Goal: Transaction & Acquisition: Purchase product/service

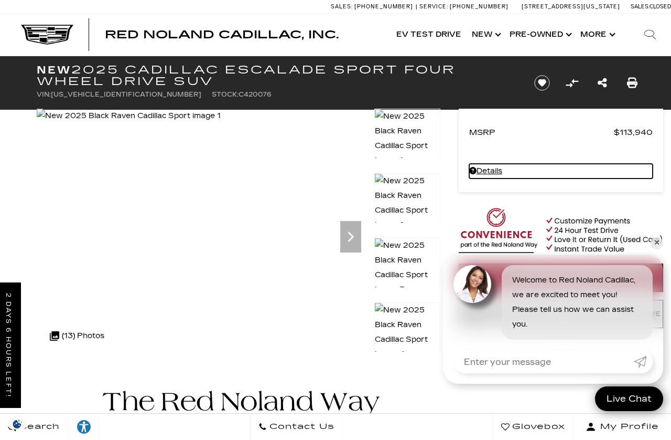
click at [504, 170] on link "Details - about pricing for: New 2025 Cadillac Escalade Sport Four Wheel Drive …" at bounding box center [561, 171] width 184 height 15
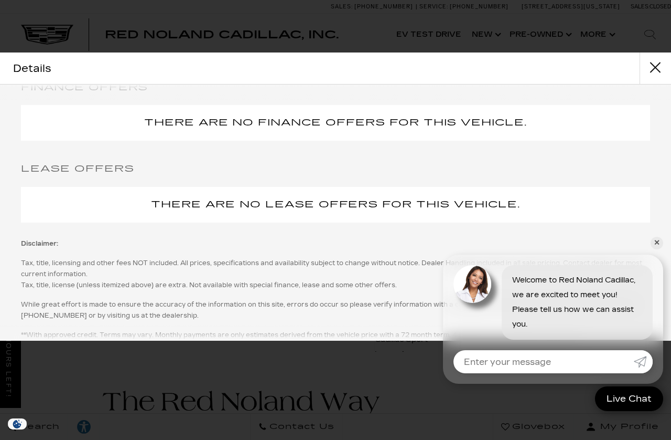
scroll to position [134, 0]
click at [659, 70] on button "close" at bounding box center [655, 67] width 31 height 31
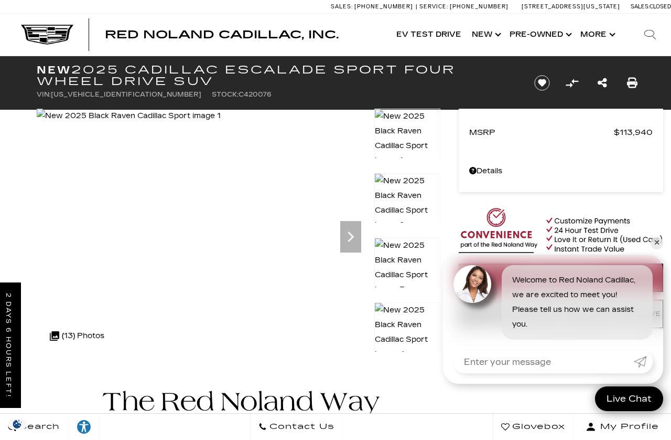
click at [496, 33] on link "Show New" at bounding box center [486, 35] width 38 height 42
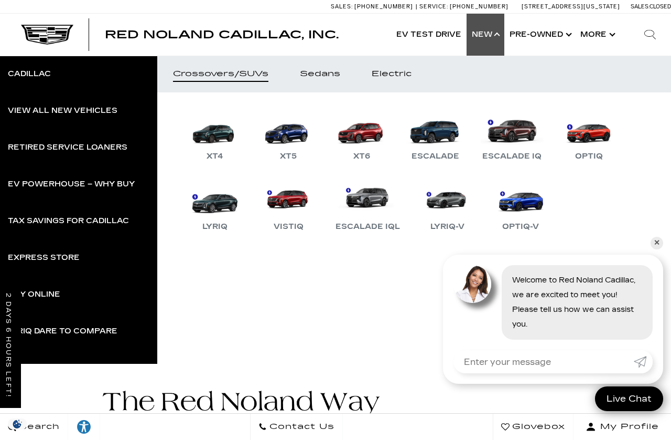
click at [449, 134] on link "Escalade" at bounding box center [435, 135] width 63 height 55
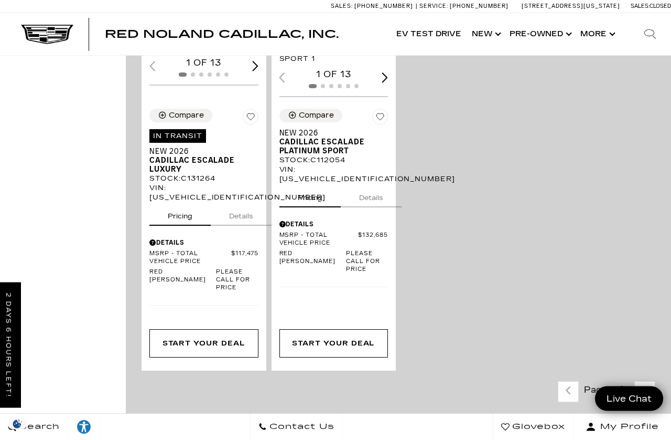
scroll to position [605, 0]
click at [181, 247] on div "Details" at bounding box center [204, 241] width 109 height 9
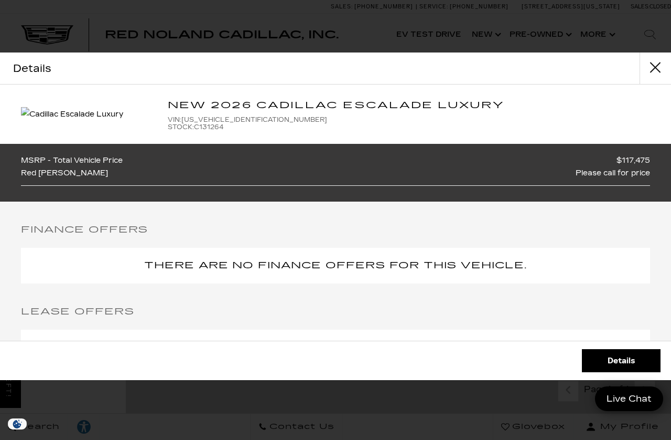
scroll to position [0, 0]
click at [660, 67] on button "close" at bounding box center [655, 67] width 31 height 31
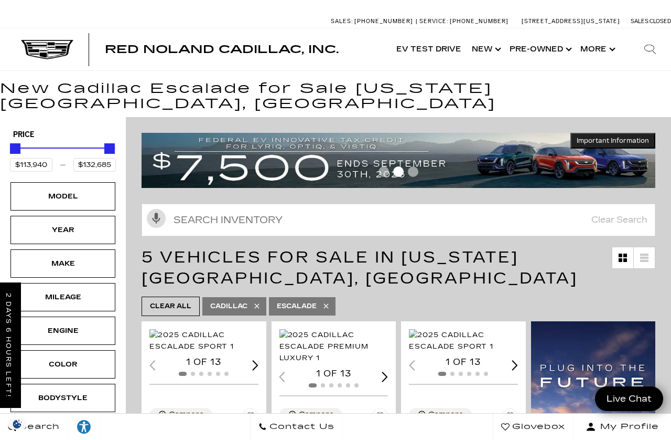
click at [549, 49] on link "Show Pre-Owned" at bounding box center [540, 49] width 71 height 42
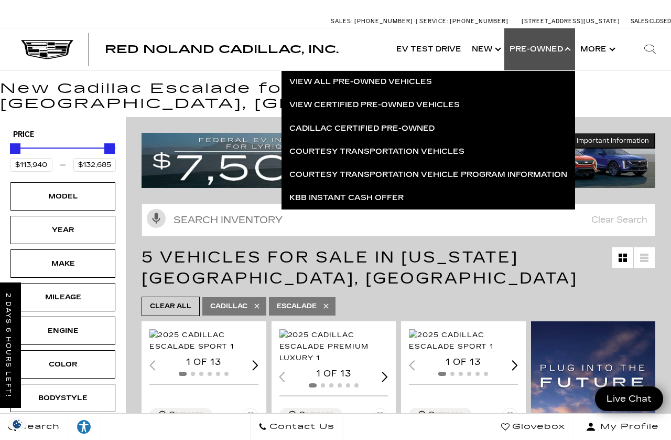
click at [411, 129] on link "Cadillac Certified Pre-Owned" at bounding box center [429, 128] width 294 height 23
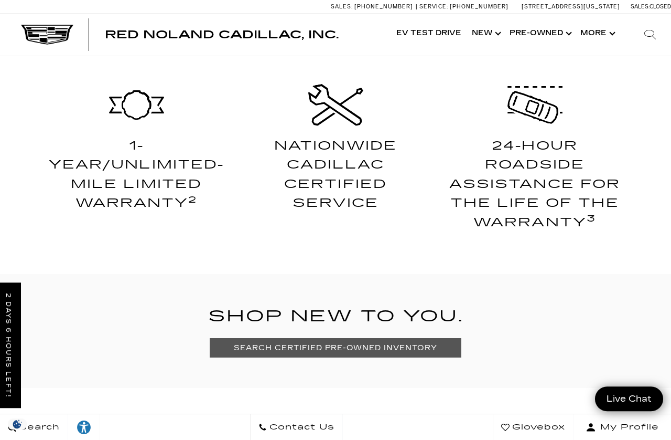
scroll to position [449, 0]
click at [231, 346] on link "SEARCH CERTIFIED PRE-OWNED INVENTORY" at bounding box center [335, 347] width 251 height 19
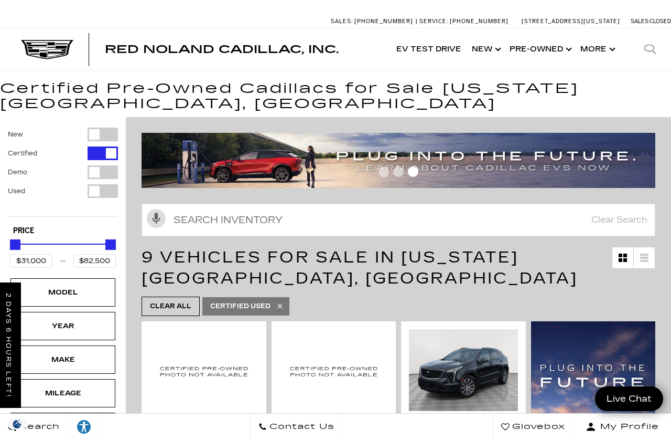
click at [548, 49] on link "Show Pre-Owned" at bounding box center [540, 49] width 71 height 42
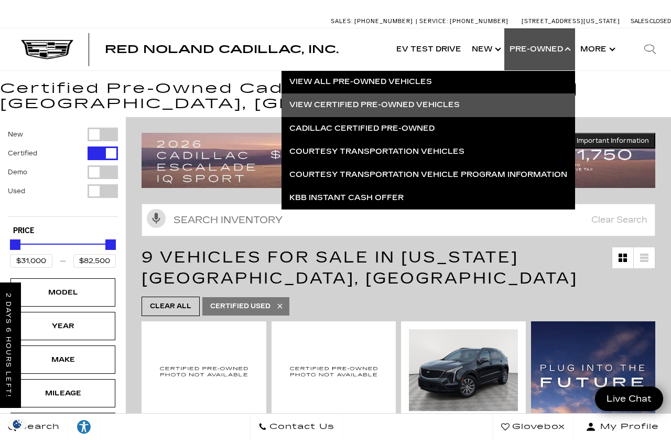
click at [308, 158] on link "Courtesy Transportation Vehicles" at bounding box center [429, 151] width 294 height 23
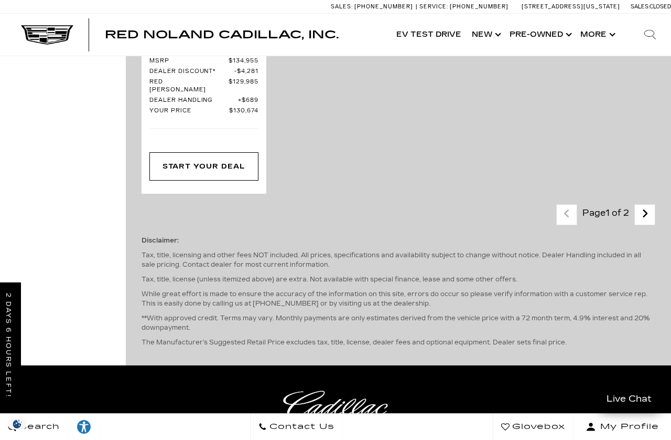
scroll to position [3156, 0]
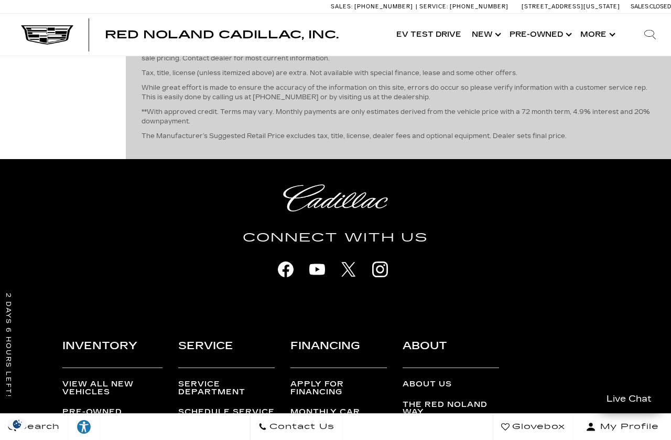
click at [654, 17] on link "Next - Page" at bounding box center [645, 8] width 23 height 18
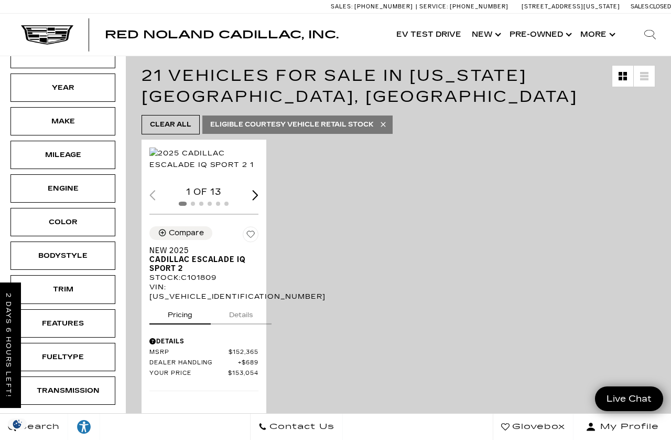
scroll to position [182, 0]
click at [197, 170] on img "1 / 2" at bounding box center [204, 158] width 109 height 23
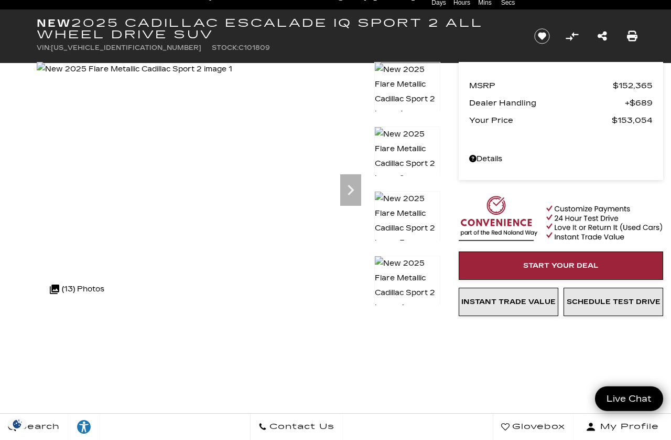
scroll to position [77, 0]
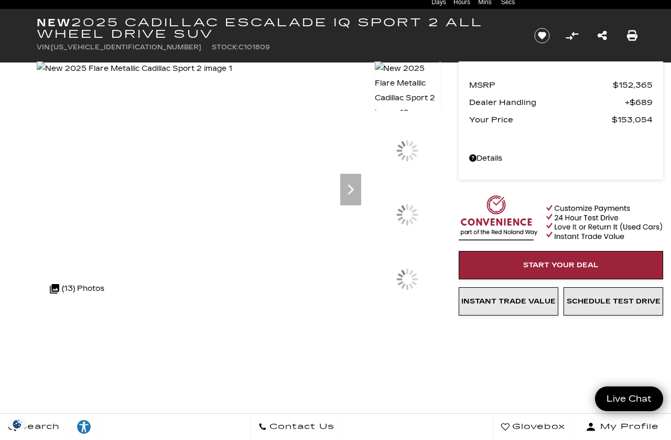
click at [415, 190] on div at bounding box center [408, 157] width 66 height 65
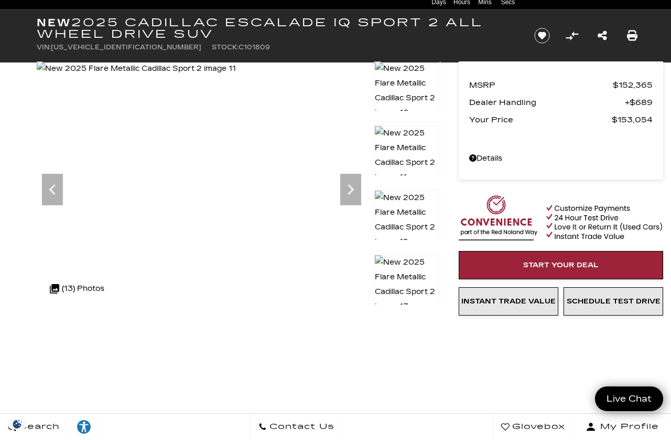
click at [419, 206] on img at bounding box center [408, 220] width 66 height 60
click at [424, 275] on img at bounding box center [408, 284] width 66 height 60
click at [422, 273] on img at bounding box center [408, 284] width 66 height 60
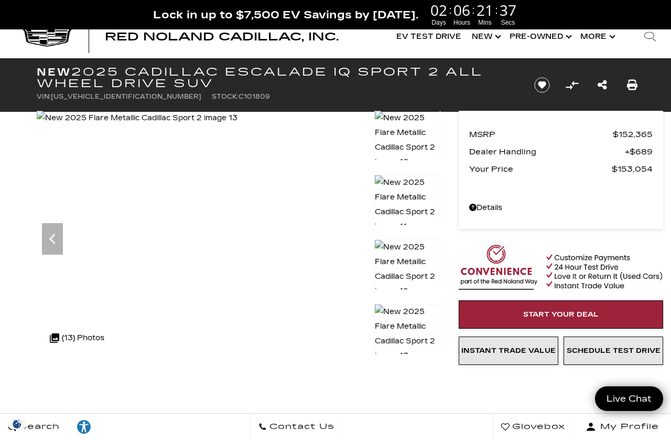
scroll to position [0, 0]
